Goal: Task Accomplishment & Management: Manage account settings

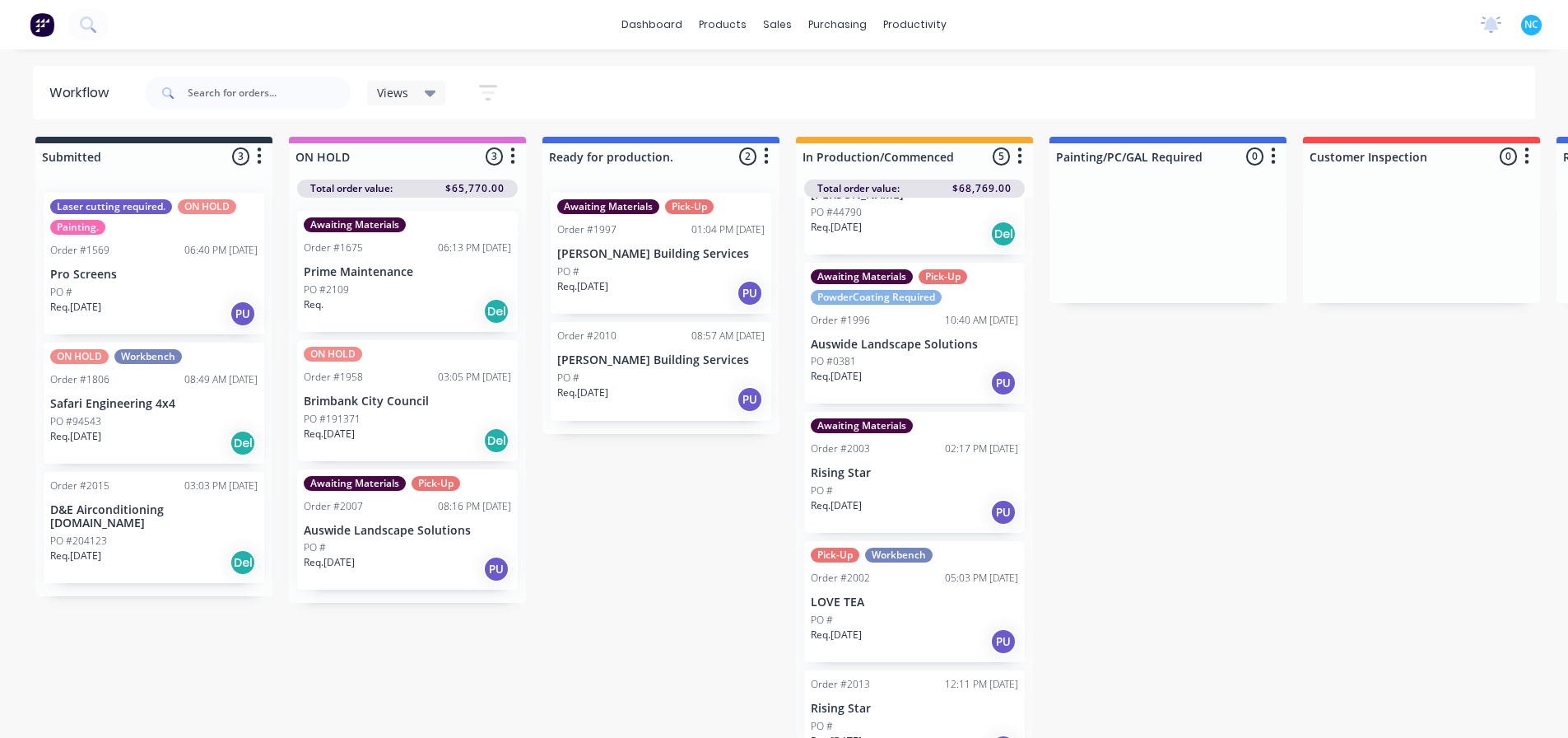
scroll to position [151, 0]
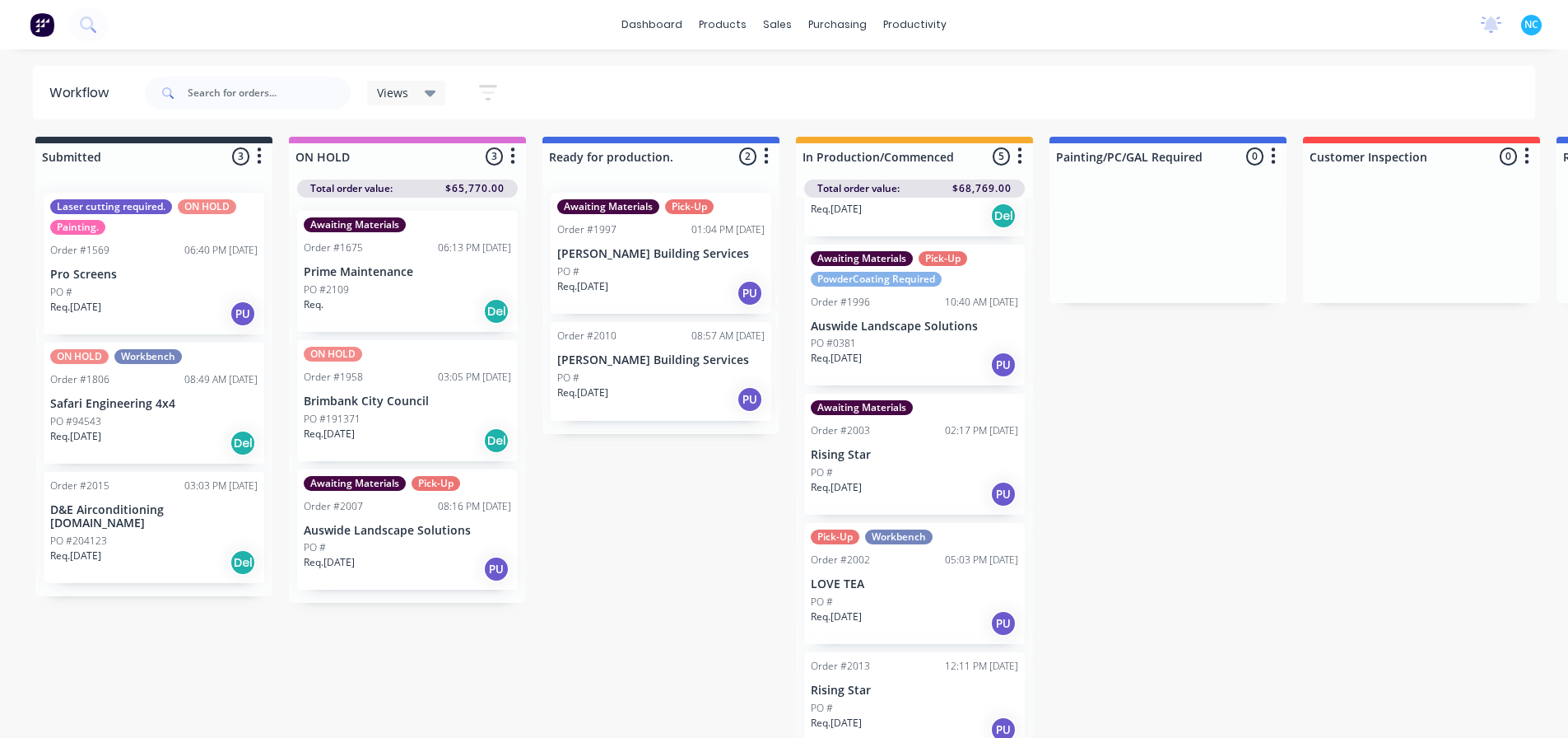
click at [923, 716] on div "Req. [DATE] PU" at bounding box center [915, 730] width 208 height 28
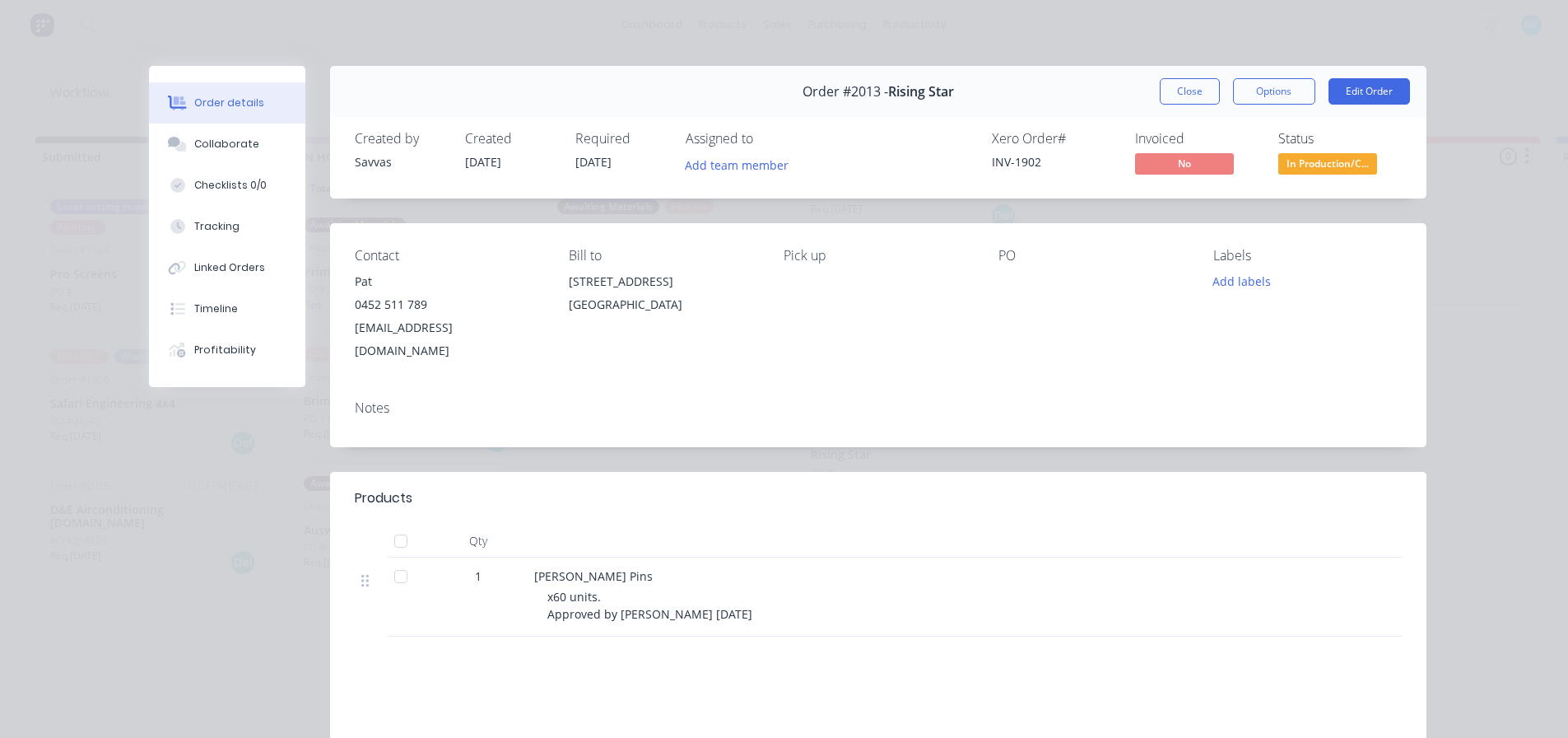
drag, startPoint x: 1172, startPoint y: 98, endPoint x: 1041, endPoint y: 261, distance: 209.1
click at [1172, 98] on button "Close" at bounding box center [1189, 91] width 60 height 27
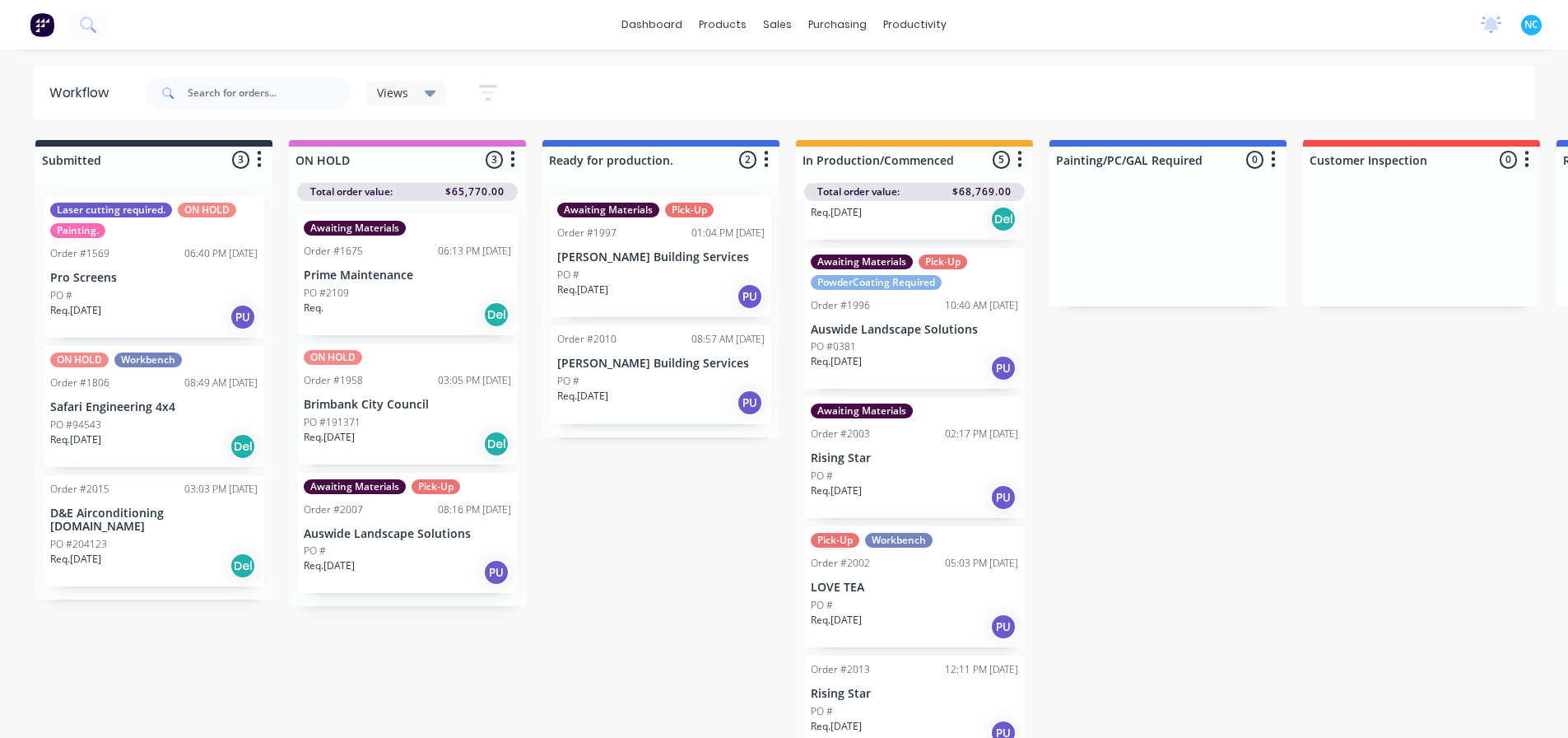
click at [679, 303] on div "Req. [DATE] PU" at bounding box center [661, 296] width 208 height 28
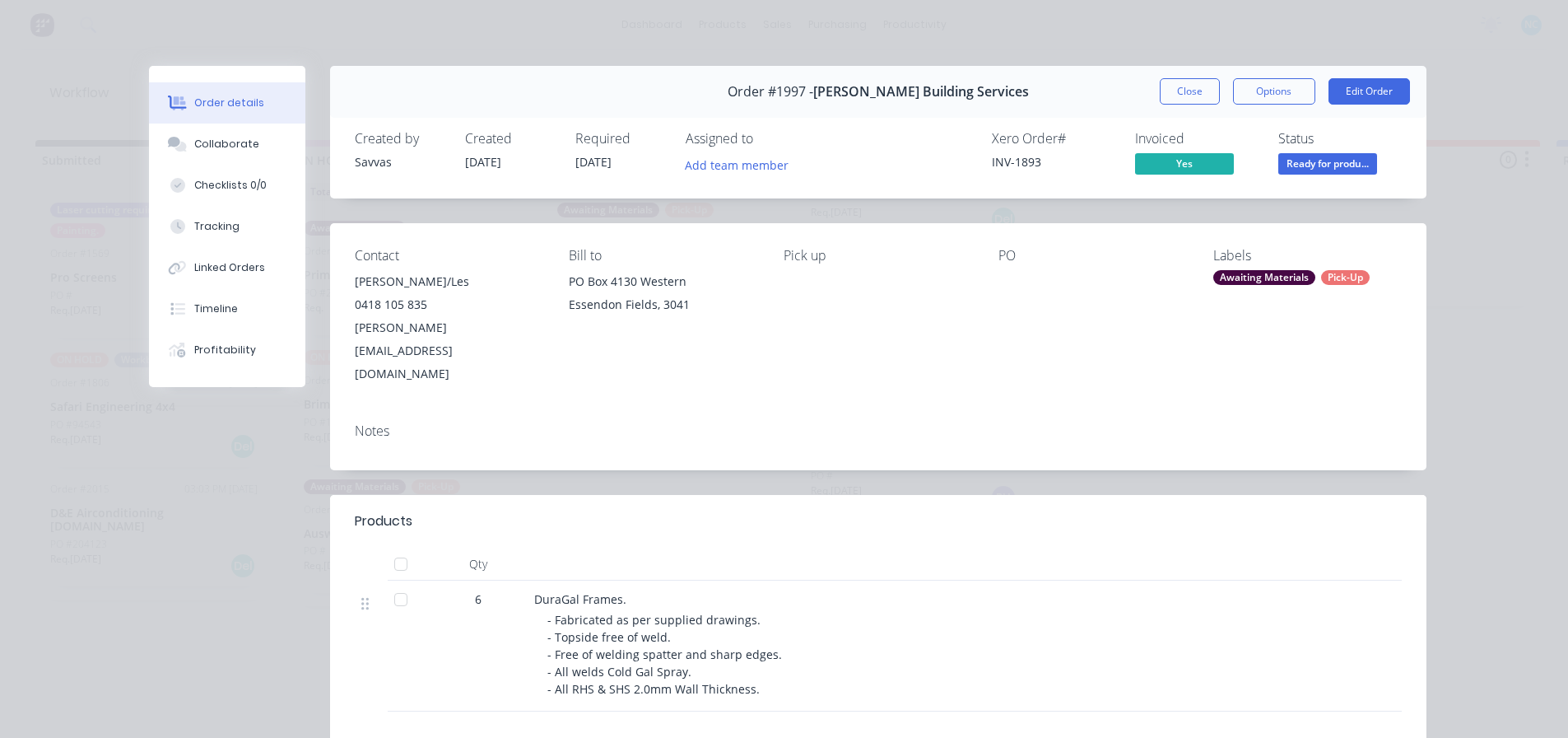
click at [223, 119] on button "Order details" at bounding box center [227, 103] width 156 height 41
click at [230, 136] on button "Collaborate" at bounding box center [227, 144] width 156 height 41
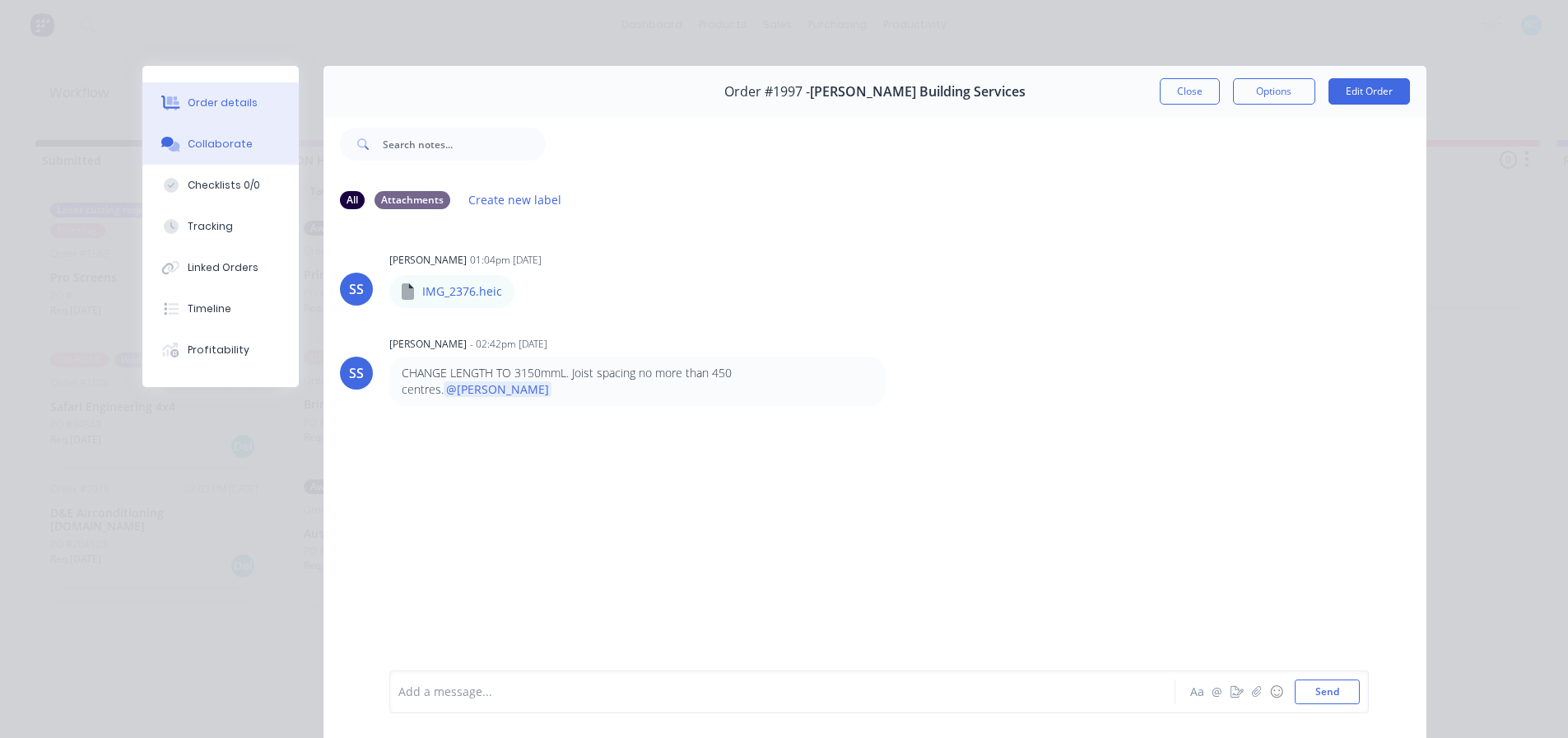
click at [241, 109] on div "Order details" at bounding box center [223, 103] width 70 height 15
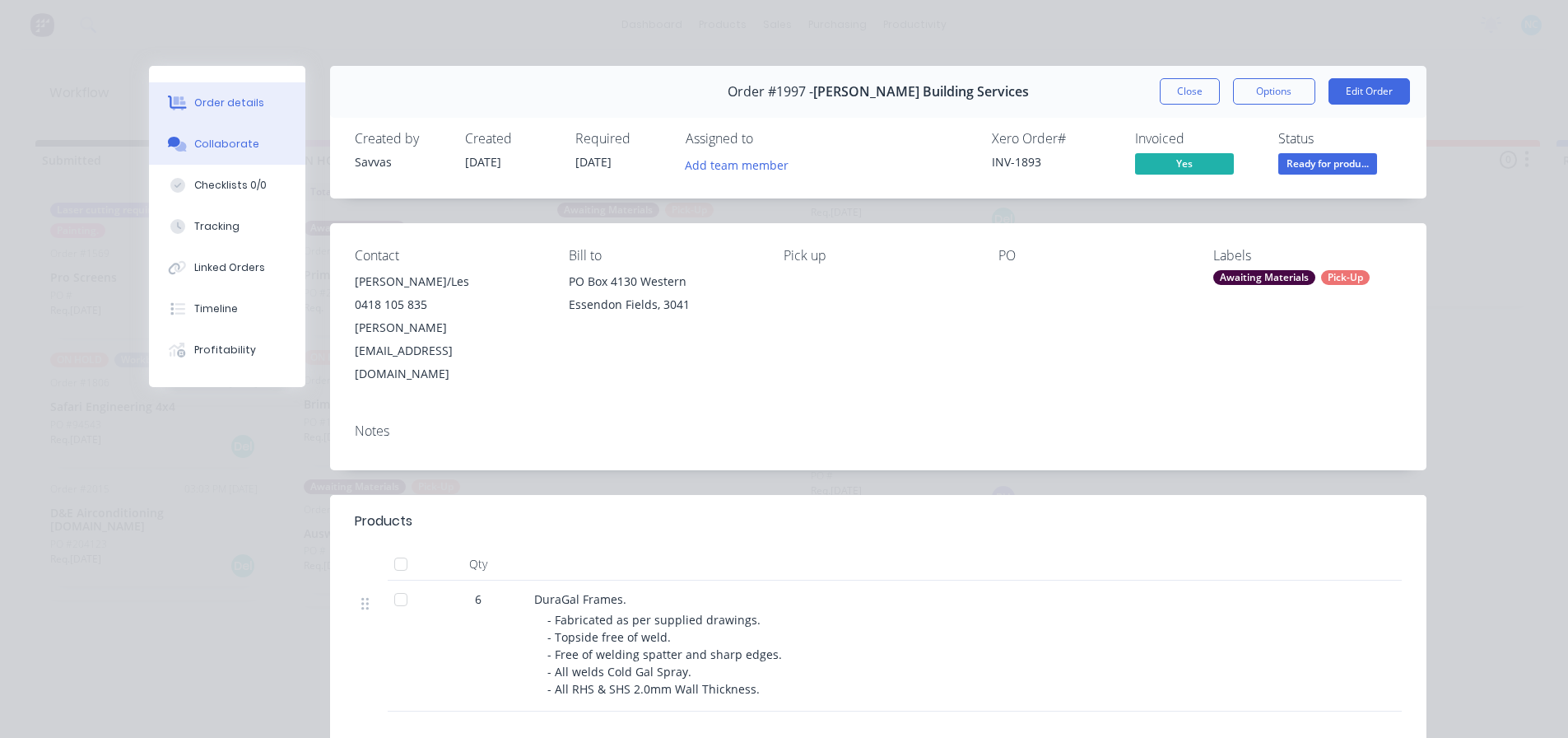
click at [242, 133] on button "Collaborate" at bounding box center [227, 144] width 156 height 41
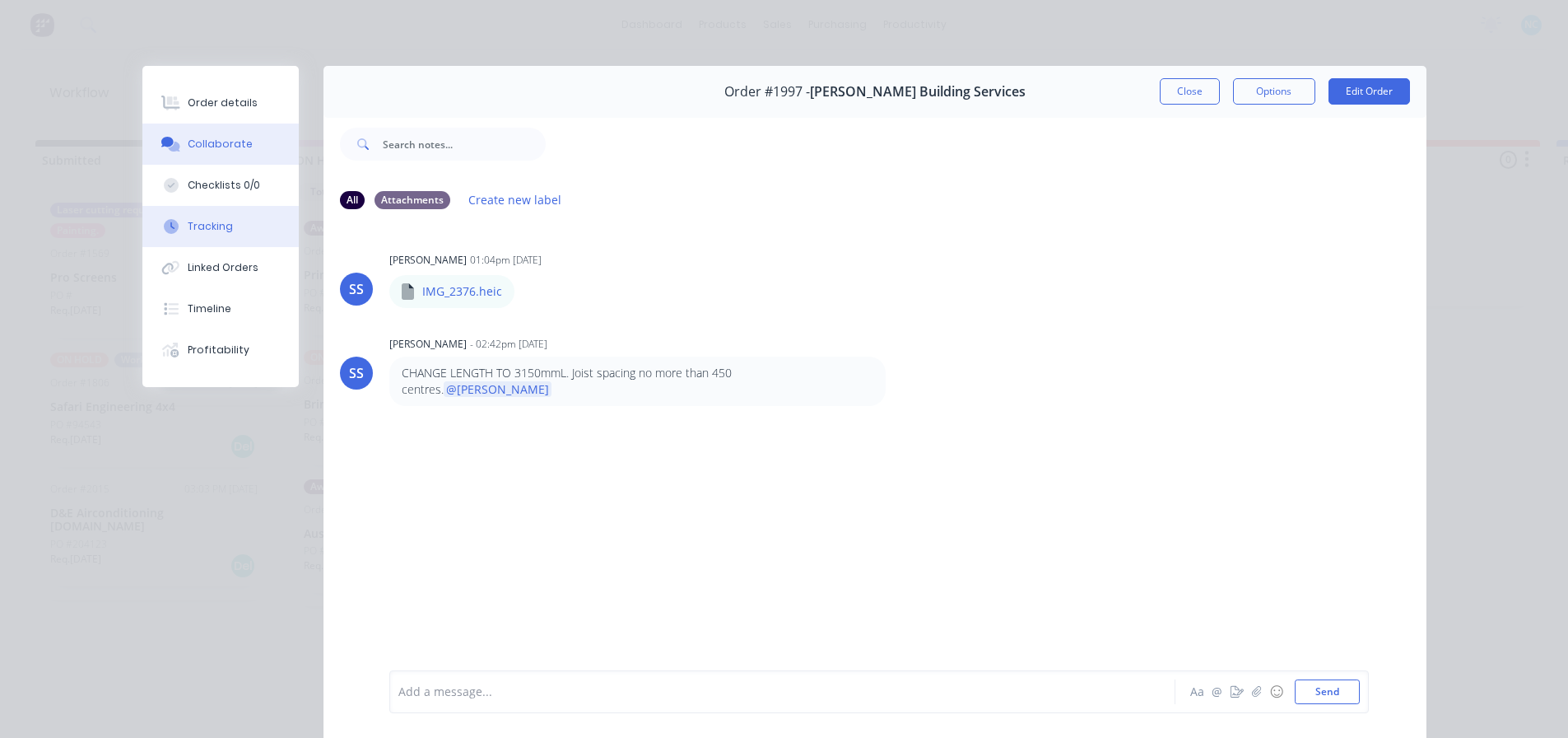
click at [260, 245] on div "Order details Collaborate Checklists 0/0 Tracking Linked Orders Timeline Profit…" at bounding box center [221, 226] width 156 height 321
drag, startPoint x: 1018, startPoint y: 375, endPoint x: 1199, endPoint y: 93, distance: 335.1
click at [1019, 375] on div "SS [PERSON_NAME] - 02:42pm [DATE] CHANGE LENGTH TO 3150mmL. Joist spacing no mo…" at bounding box center [876, 369] width 1104 height 75
click at [1169, 76] on div "Order #1997 - [PERSON_NAME] Building Services Close Options Edit Order" at bounding box center [876, 92] width 1104 height 52
click at [1169, 77] on div "Order #1997 - [PERSON_NAME] Building Services Close Options Edit Order" at bounding box center [876, 92] width 1104 height 52
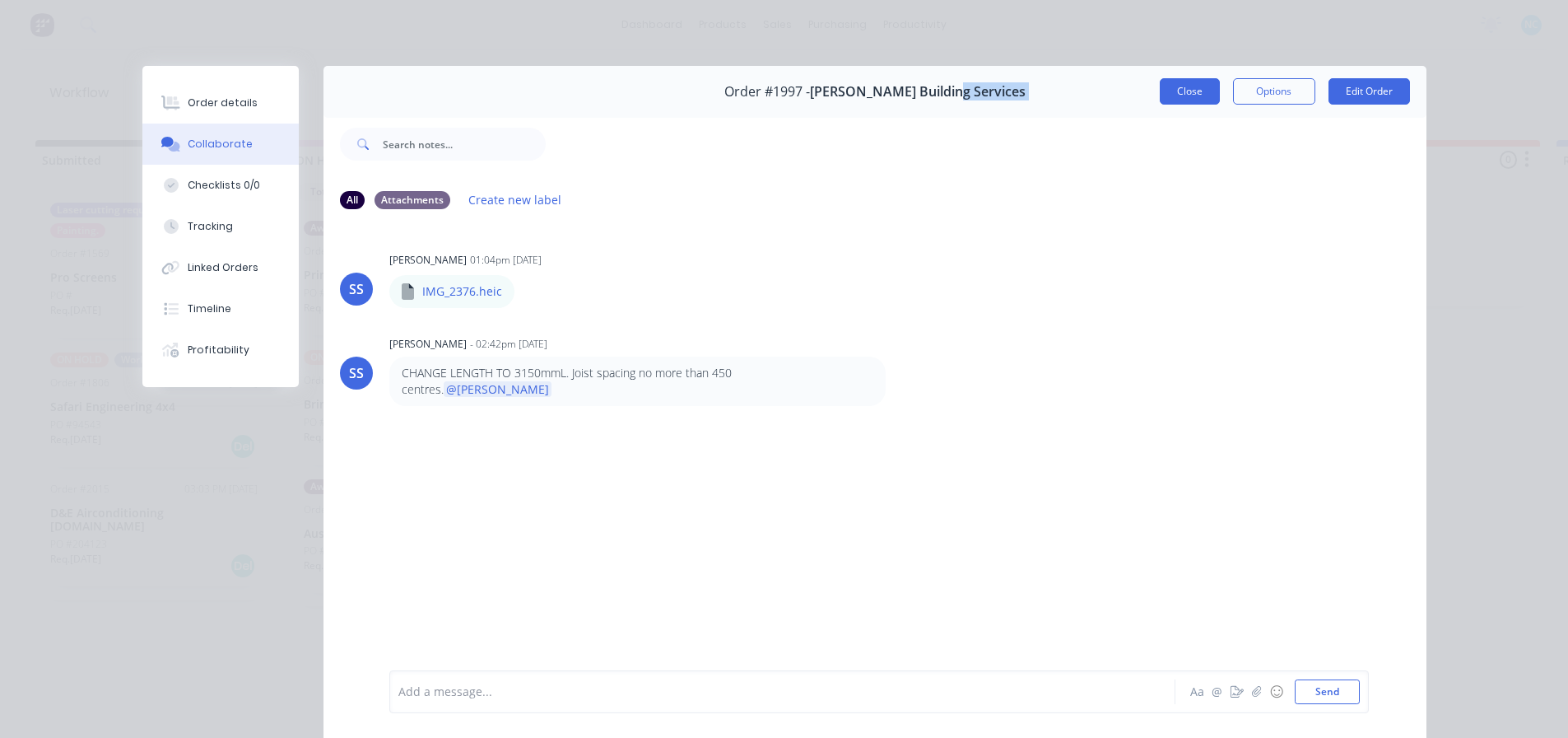
click at [1164, 82] on button "Close" at bounding box center [1189, 91] width 60 height 27
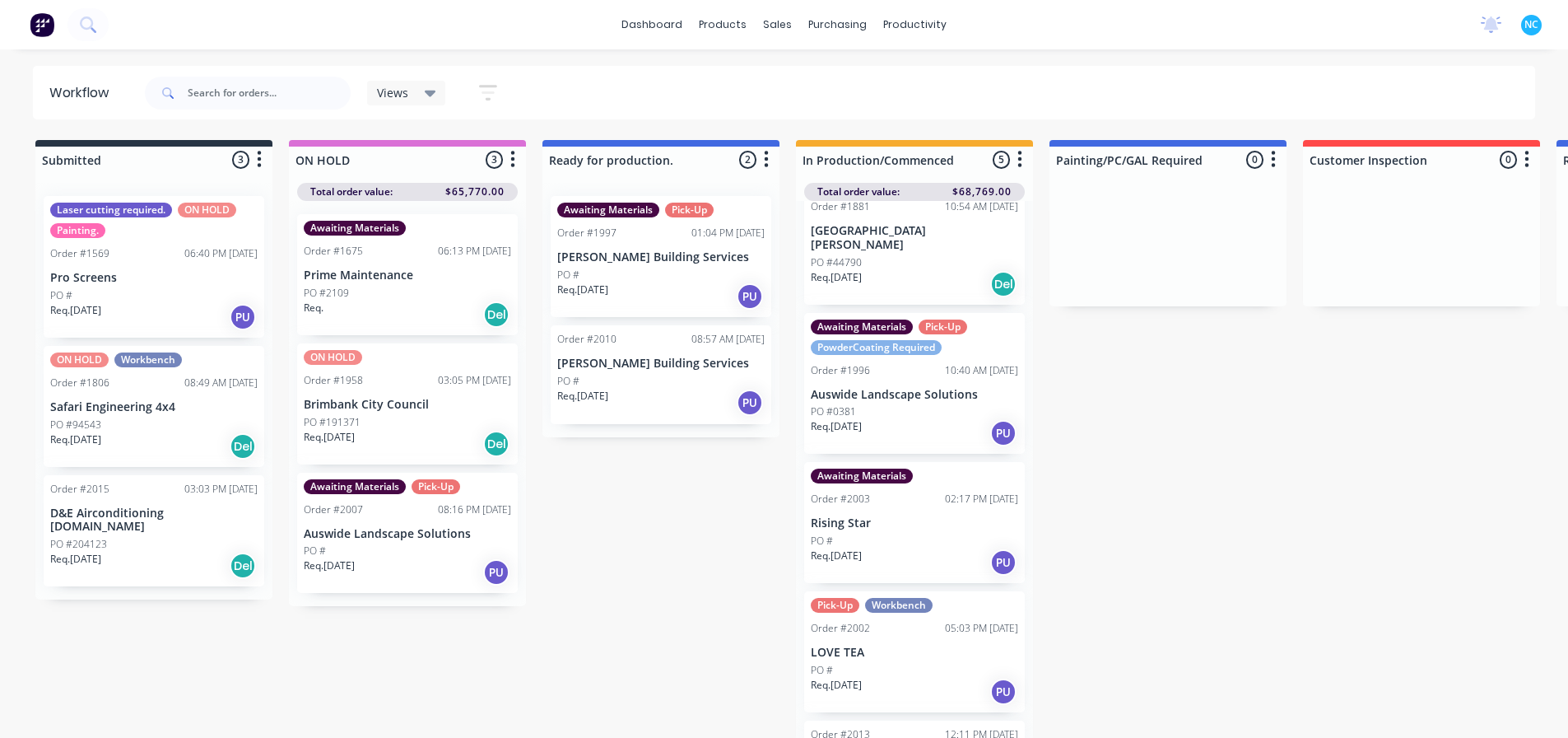
scroll to position [0, 0]
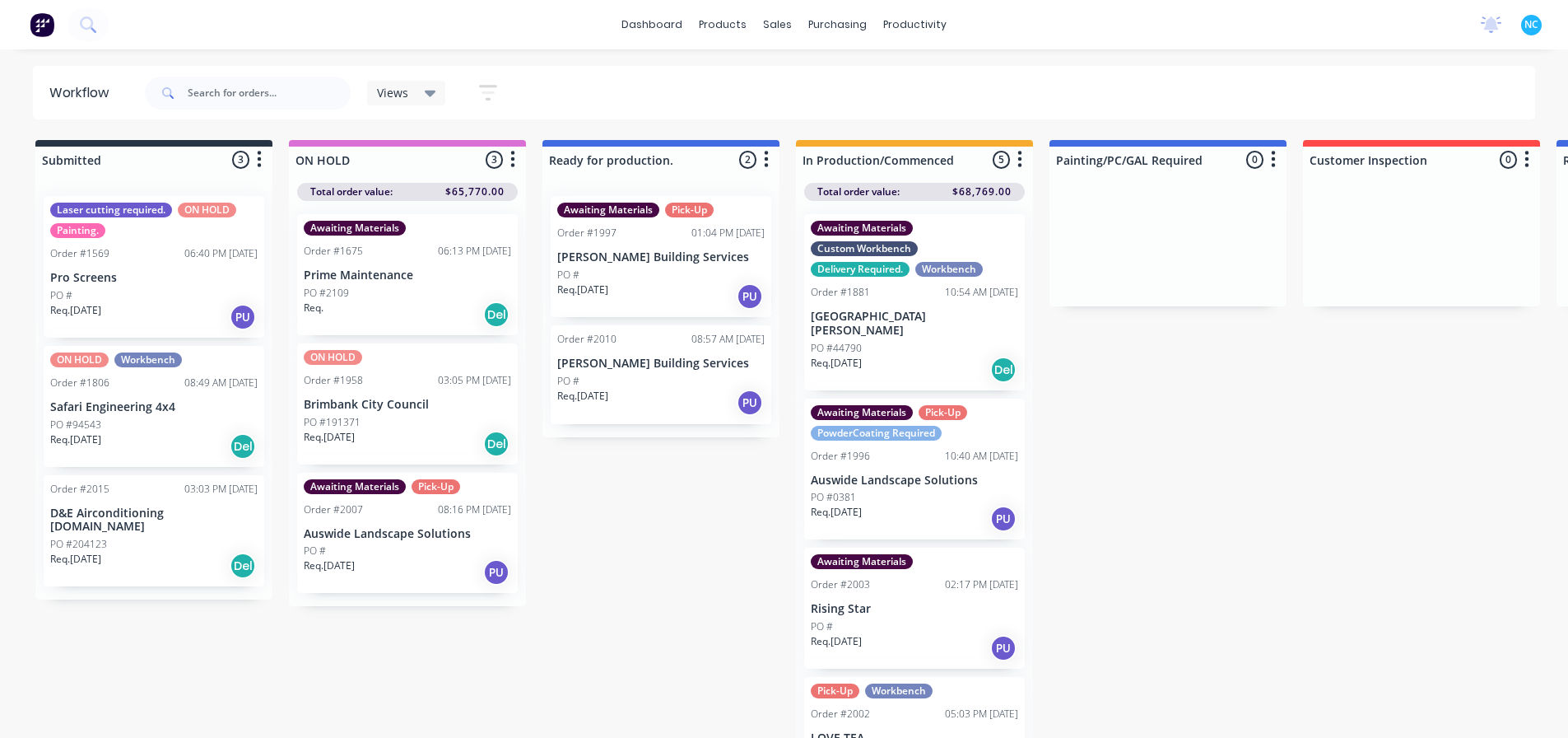
click at [672, 293] on div "Req. [DATE] PU" at bounding box center [661, 296] width 208 height 28
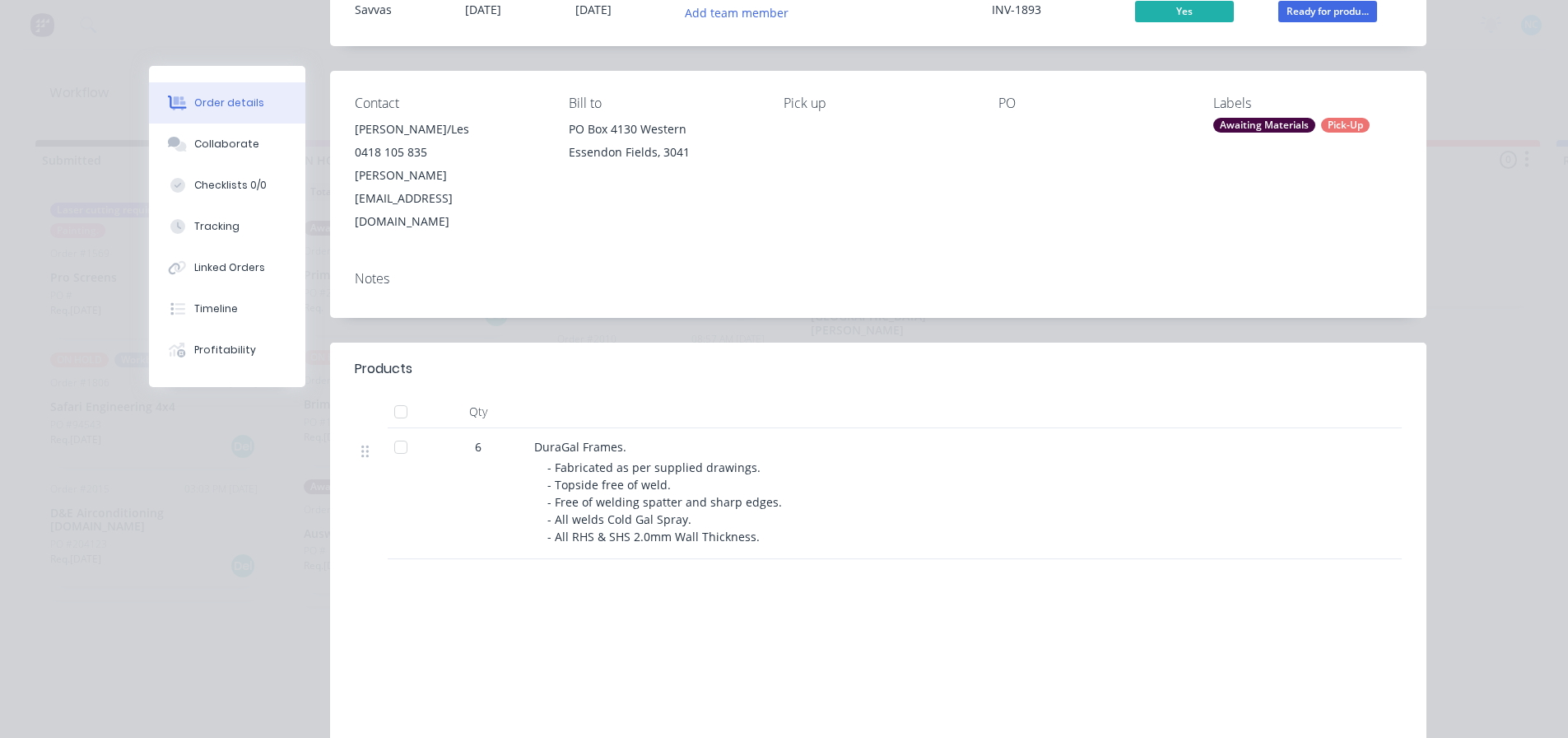
scroll to position [165, 0]
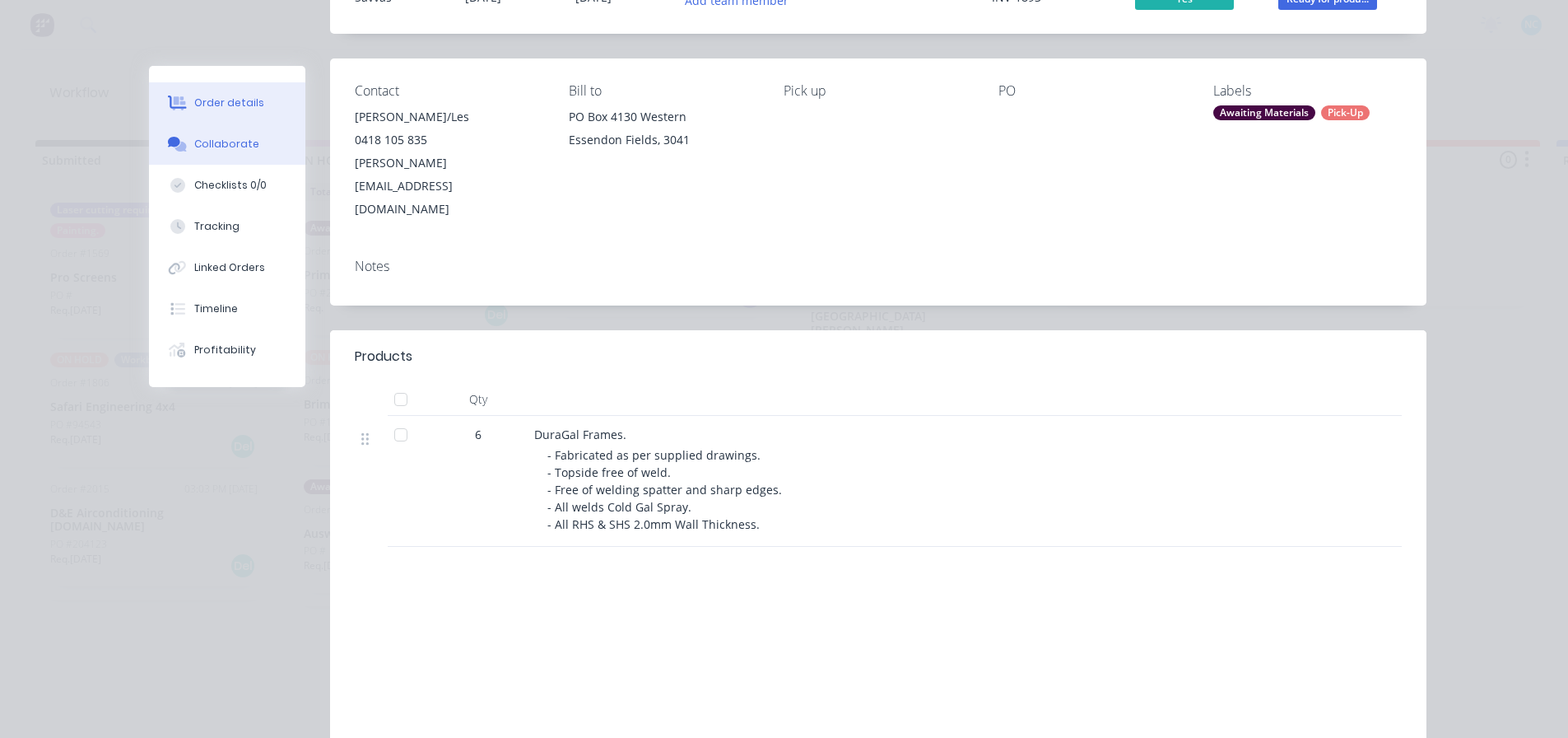
click at [237, 130] on button "Collaborate" at bounding box center [227, 144] width 156 height 41
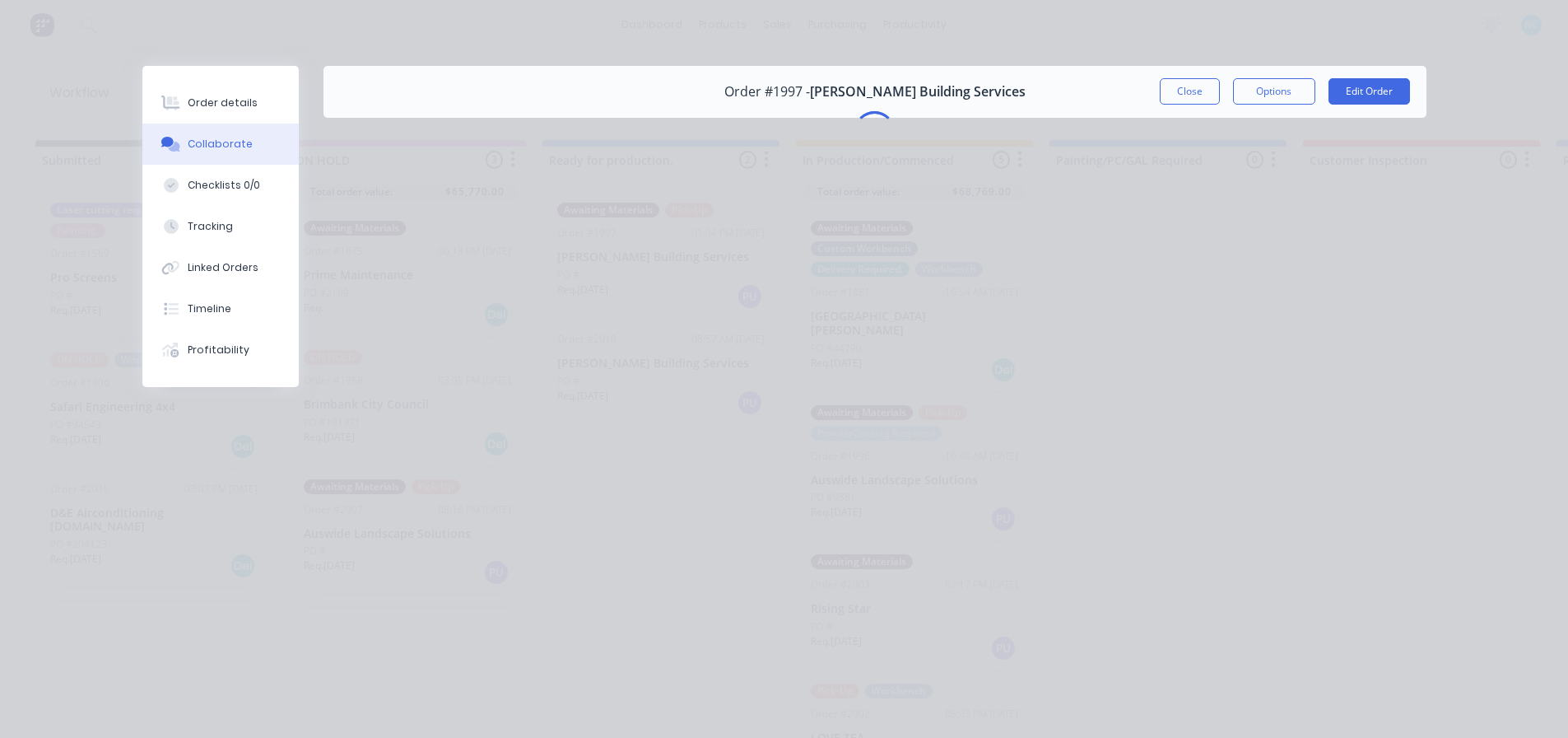
scroll to position [0, 0]
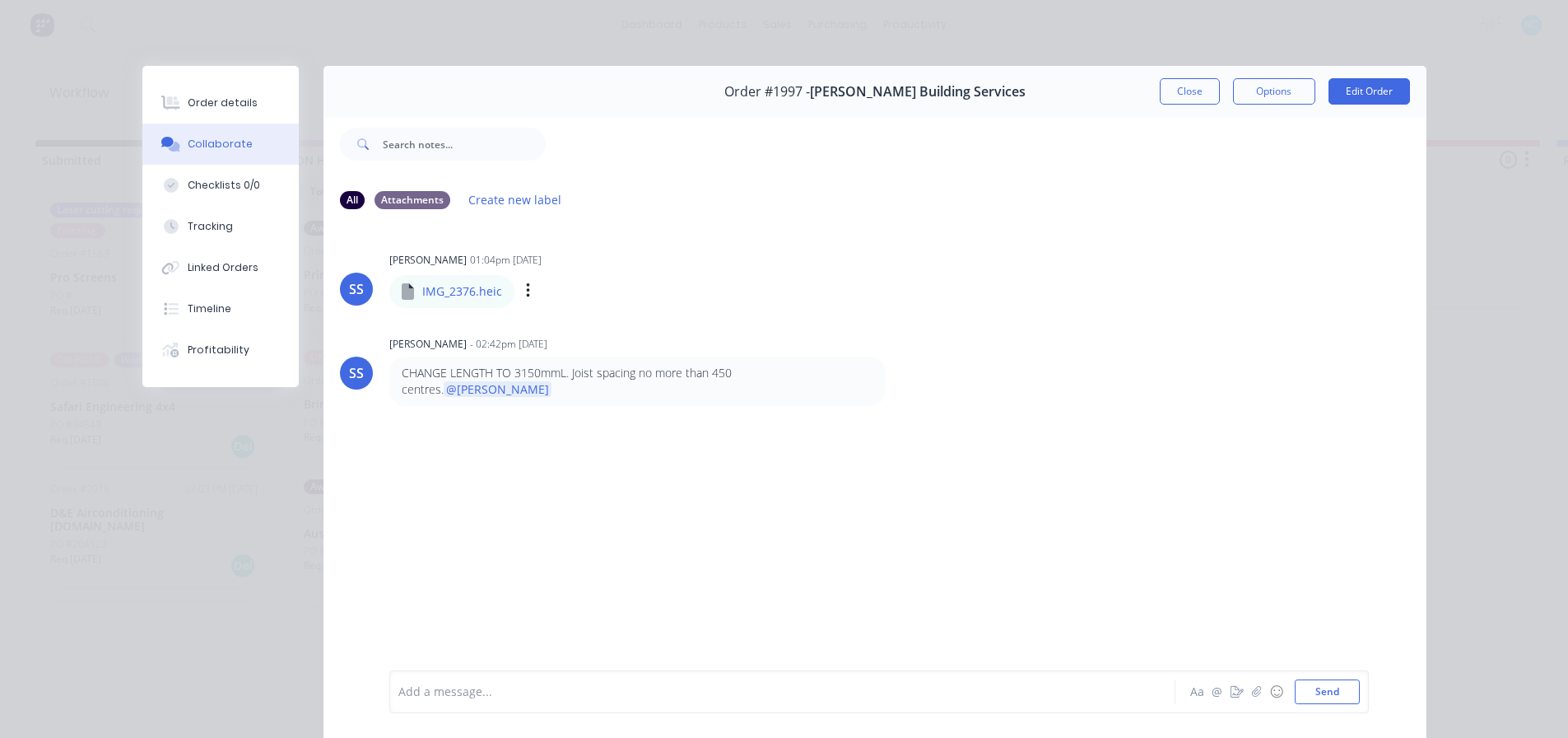
click at [521, 287] on div "Labels Download" at bounding box center [613, 291] width 185 height 24
click at [526, 288] on icon "button" at bounding box center [528, 291] width 5 height 19
click at [583, 320] on button "Download" at bounding box center [635, 335] width 185 height 37
click at [1188, 90] on button "Close" at bounding box center [1189, 91] width 60 height 27
